Goal: Complete application form

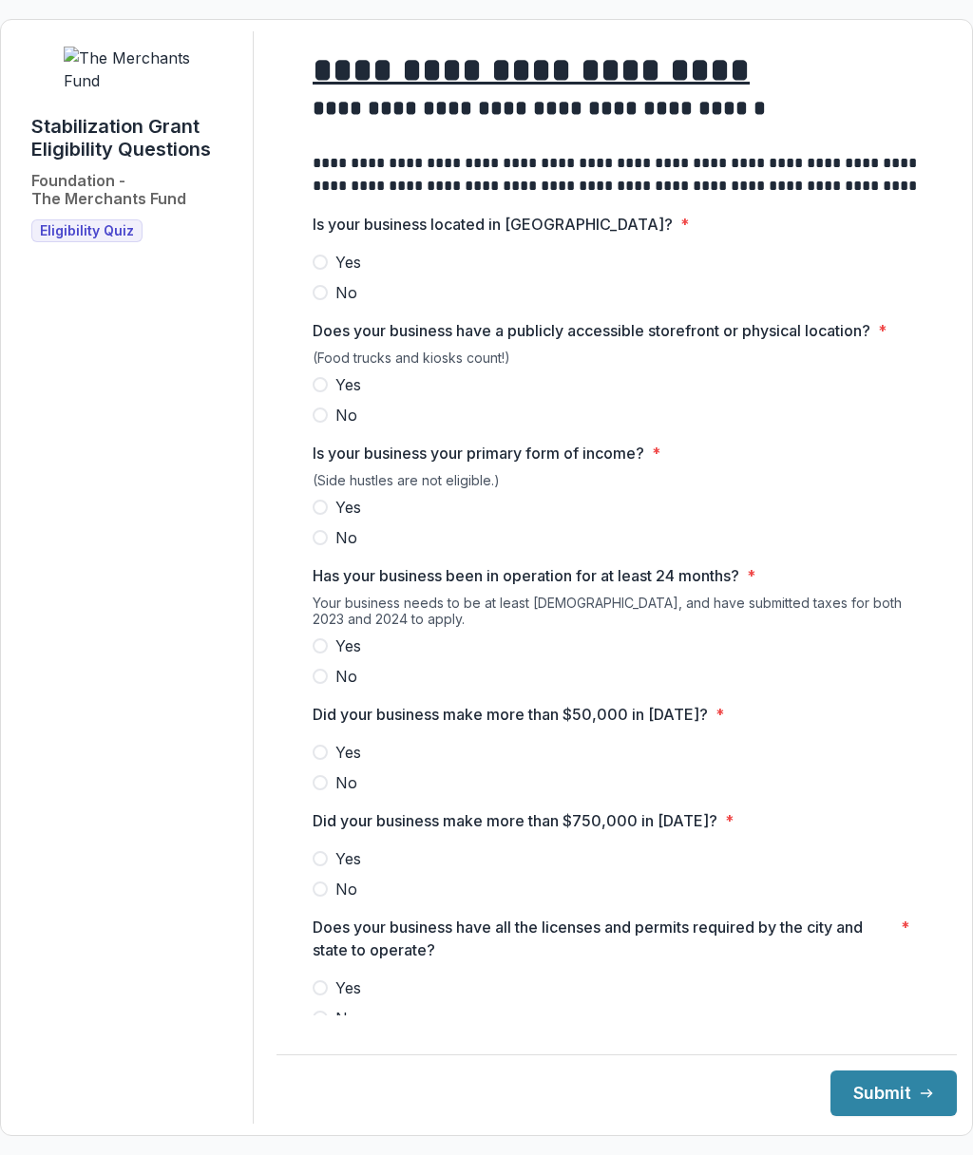
click at [347, 274] on span "Yes" at bounding box center [348, 262] width 26 height 23
click at [341, 424] on span "No" at bounding box center [346, 415] width 22 height 23
click at [350, 518] on span "Yes" at bounding box center [348, 507] width 26 height 23
click at [337, 657] on span "Yes" at bounding box center [348, 645] width 26 height 23
click at [337, 794] on span "No" at bounding box center [346, 782] width 22 height 23
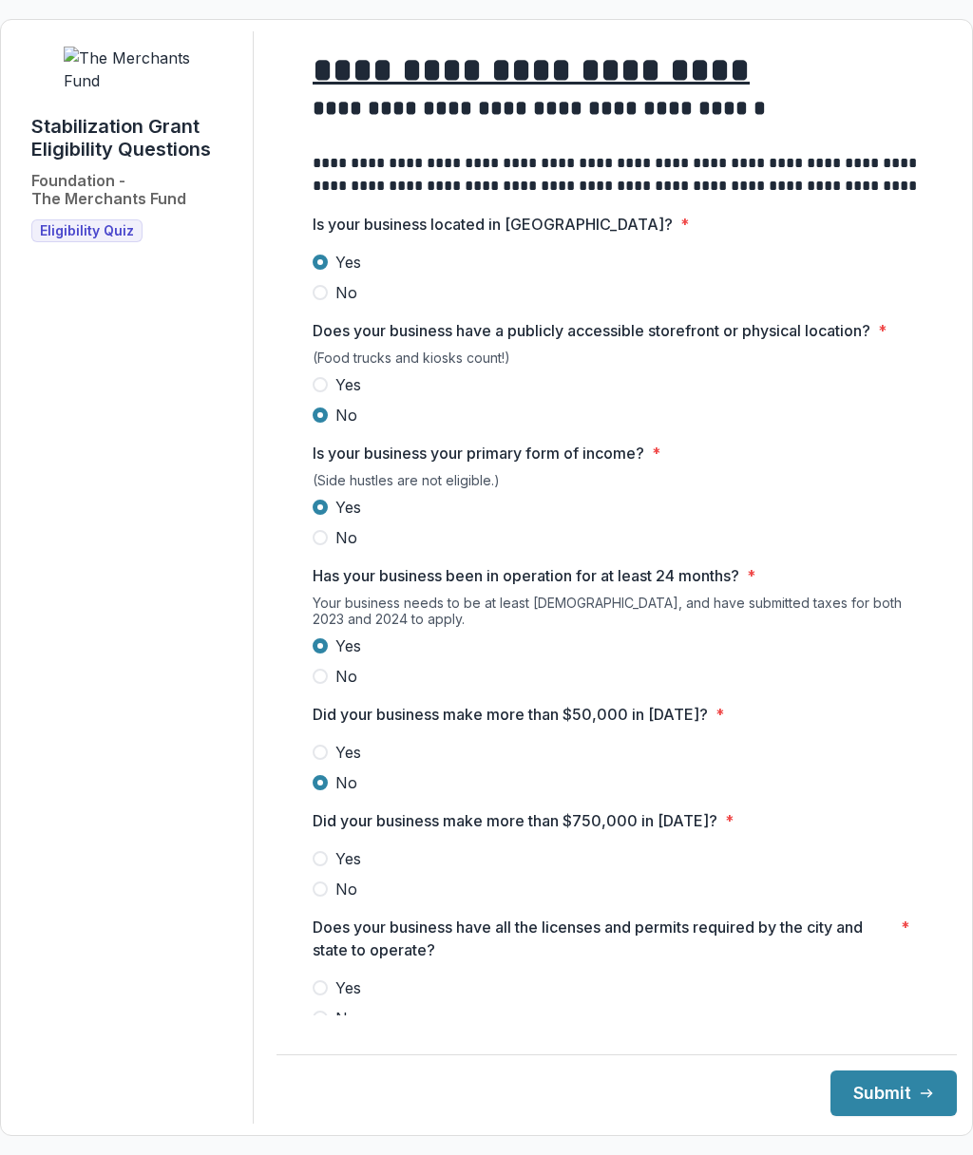
click at [348, 900] on span "No" at bounding box center [346, 889] width 22 height 23
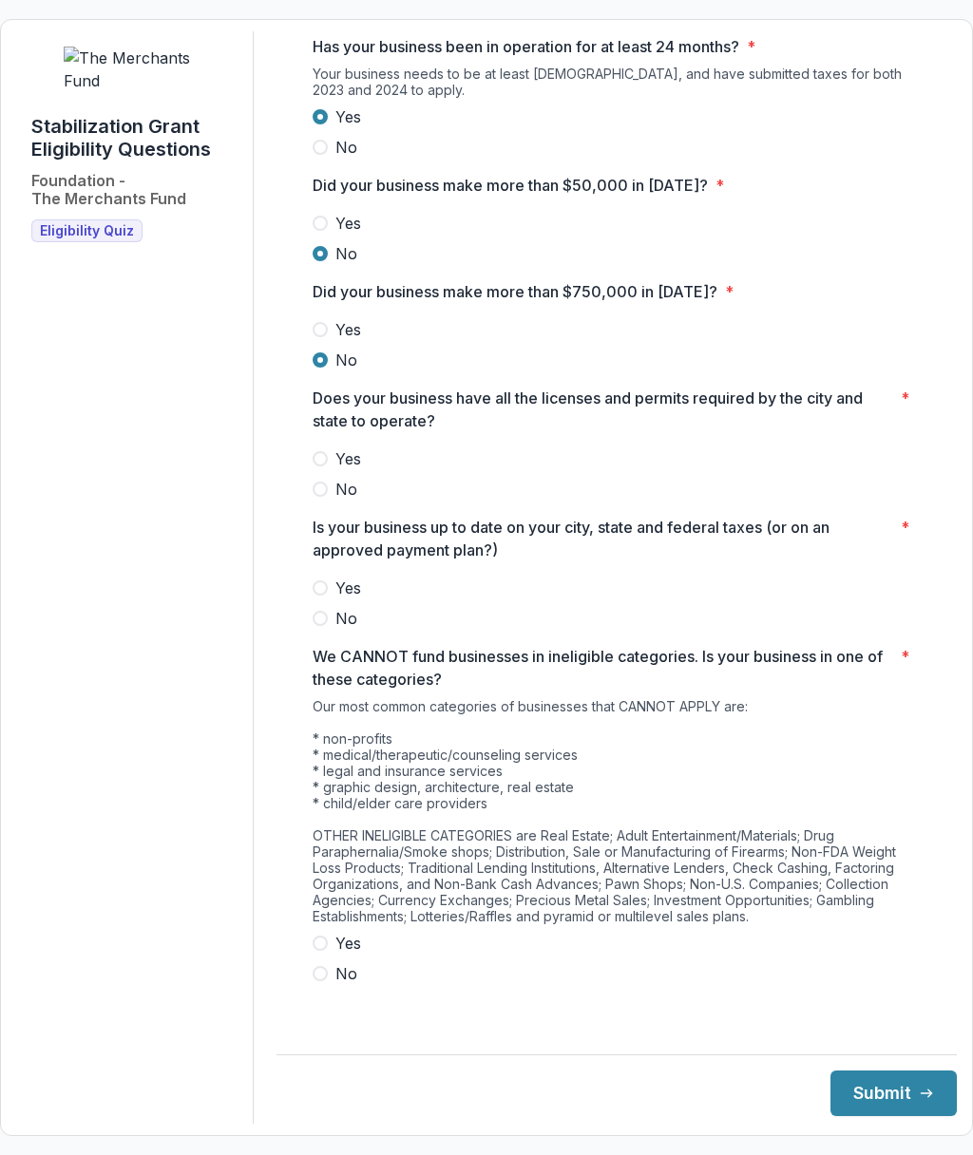
scroll to position [539, 0]
click at [333, 457] on label "Yes" at bounding box center [616, 458] width 608 height 23
click at [352, 588] on span "Yes" at bounding box center [348, 587] width 26 height 23
click at [573, 785] on div "Our most common categories of businesses that CANNOT APPLY are: * non-profits *…" at bounding box center [616, 815] width 608 height 234
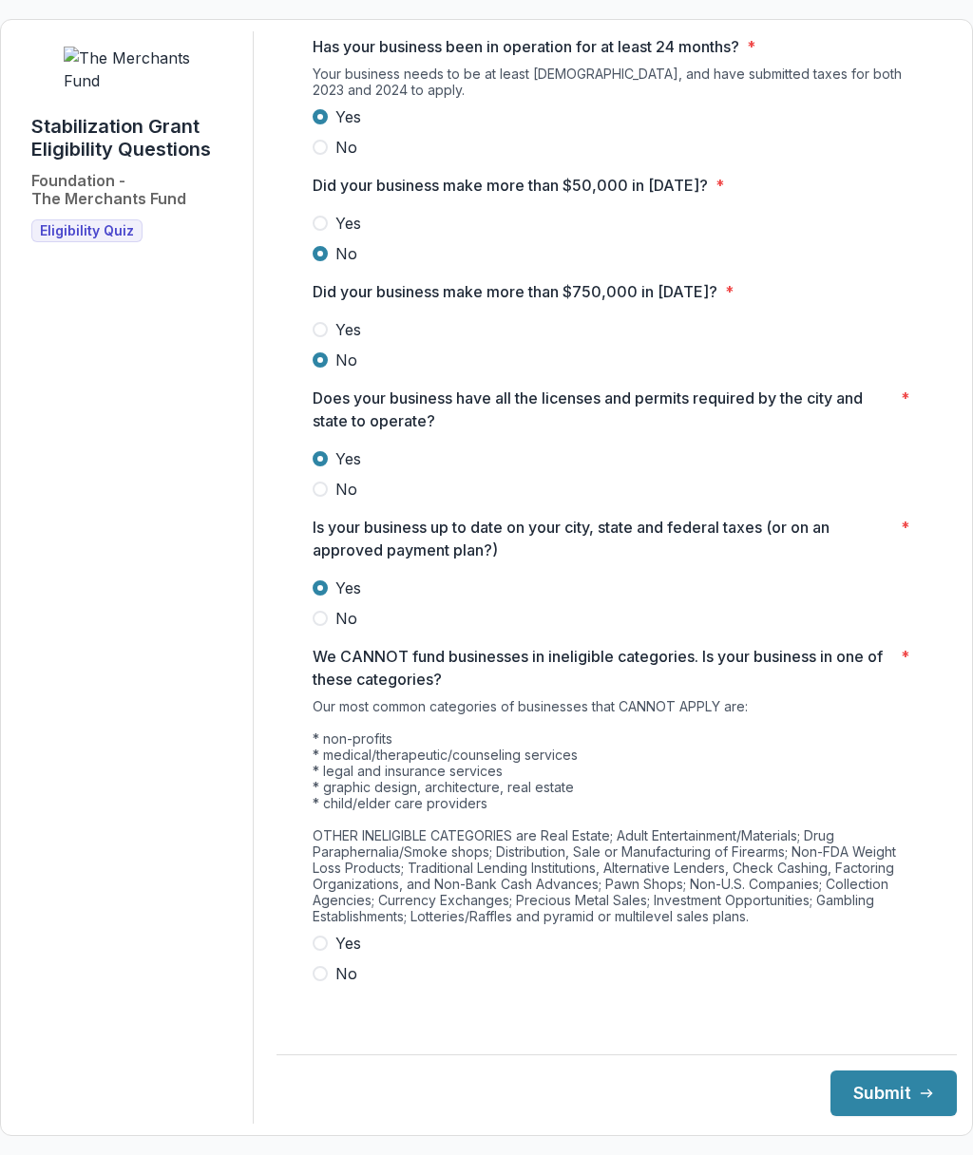
click at [341, 981] on span "No" at bounding box center [346, 973] width 22 height 23
click at [338, 978] on span "No" at bounding box center [346, 973] width 22 height 23
click at [884, 1103] on button "Submit" at bounding box center [893, 1093] width 126 height 46
